Goal: Task Accomplishment & Management: Manage account settings

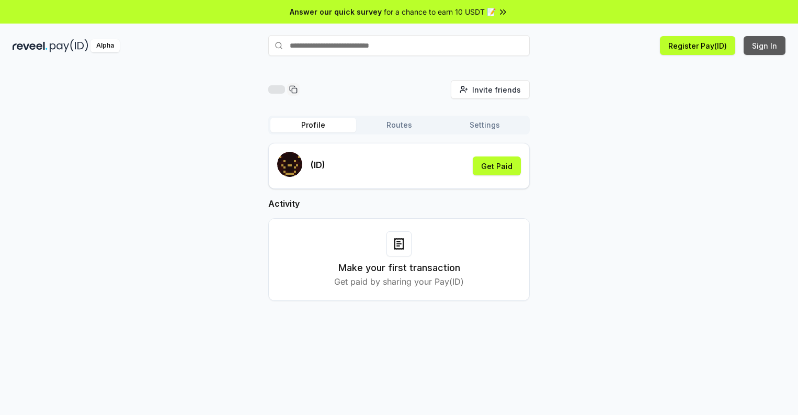
click at [765, 46] on button "Sign In" at bounding box center [765, 45] width 42 height 19
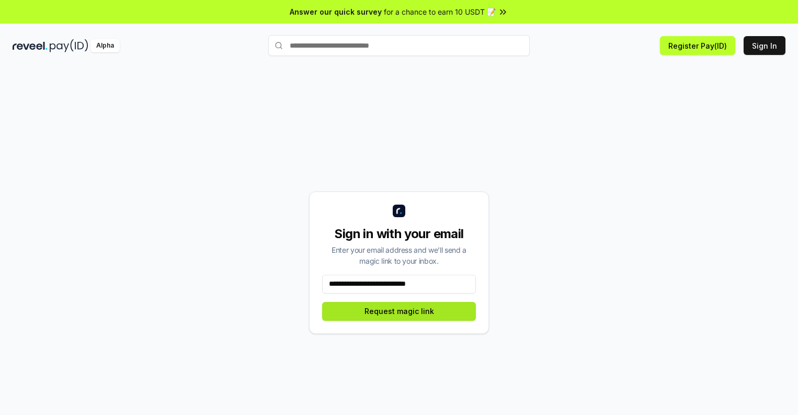
type input "**********"
click at [399, 311] on button "Request magic link" at bounding box center [399, 311] width 154 height 19
